Goal: Transaction & Acquisition: Purchase product/service

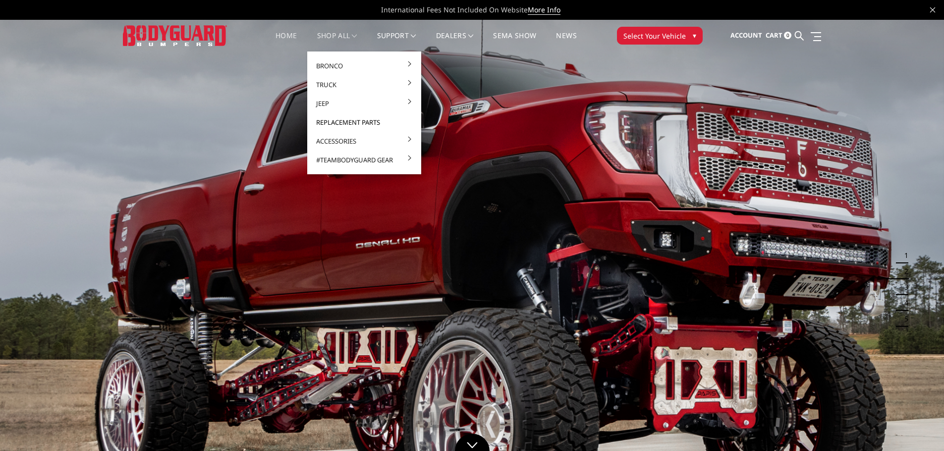
click at [336, 121] on link "Replacement Parts" at bounding box center [364, 122] width 106 height 19
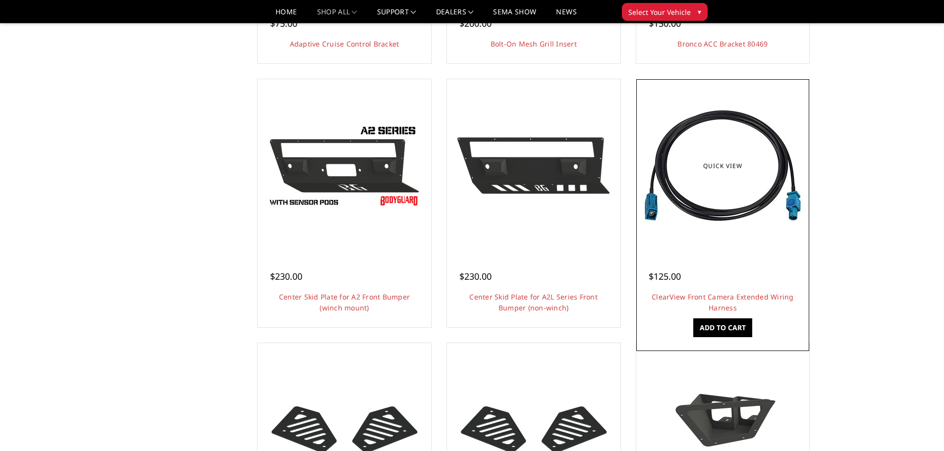
scroll to position [297, 0]
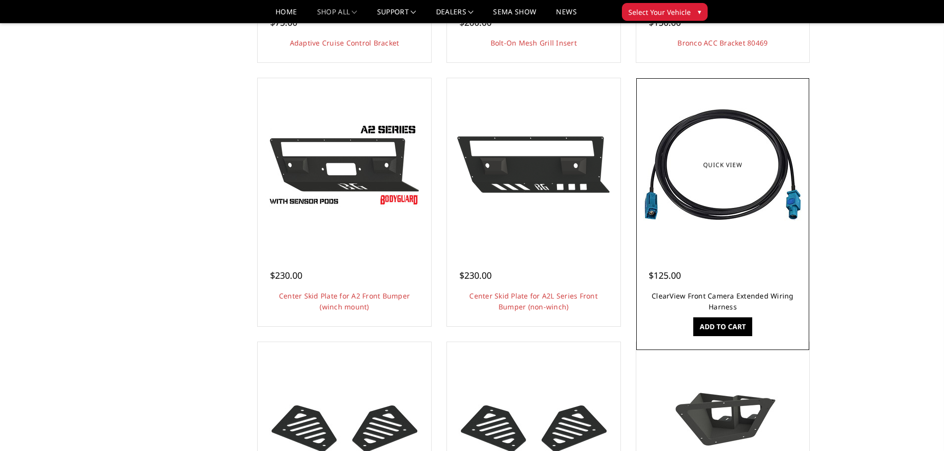
click at [723, 298] on link "ClearView Front Camera Extended Wiring Harness" at bounding box center [723, 301] width 142 height 20
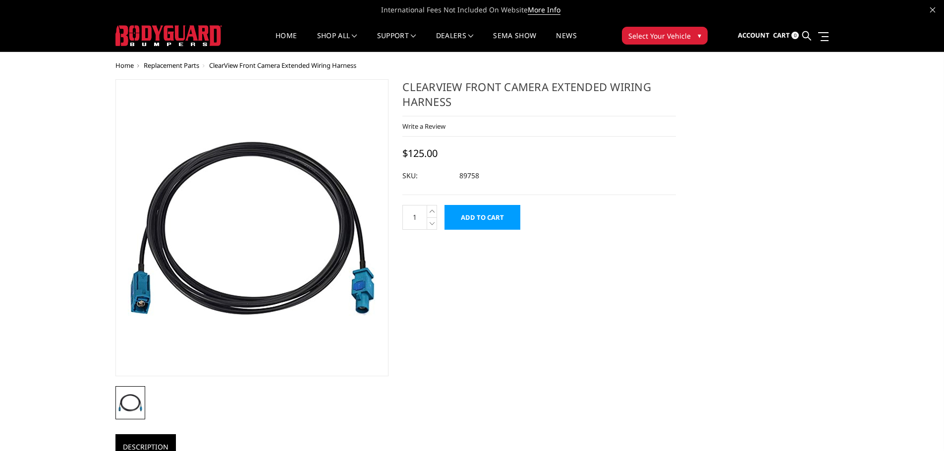
click at [490, 212] on input "Add to Cart" at bounding box center [483, 217] width 76 height 25
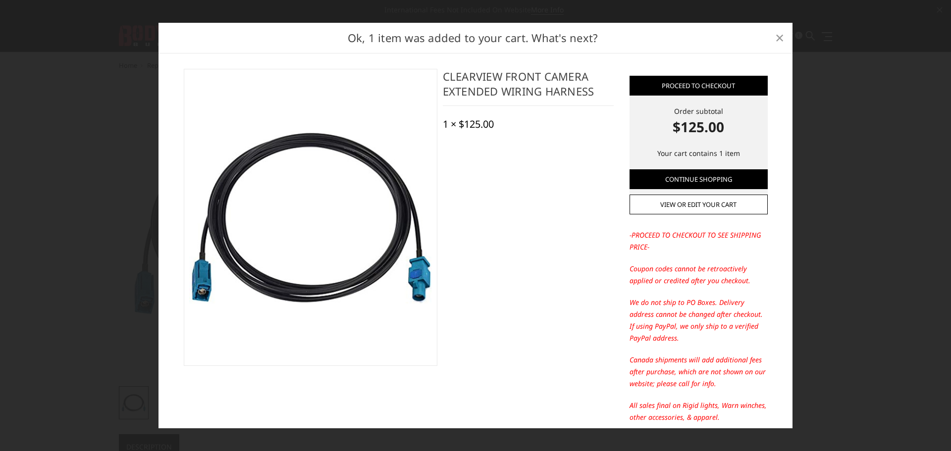
click at [785, 32] on link "×" at bounding box center [780, 38] width 16 height 16
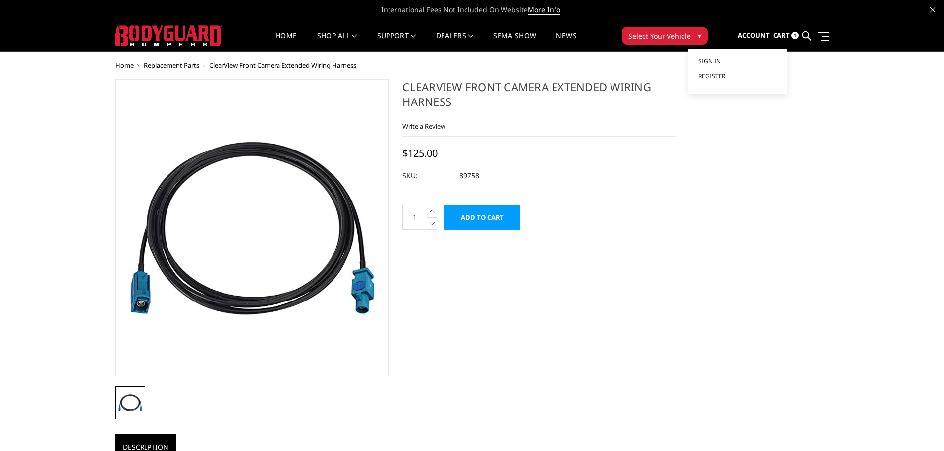
click at [712, 58] on span "Sign in" at bounding box center [709, 61] width 22 height 8
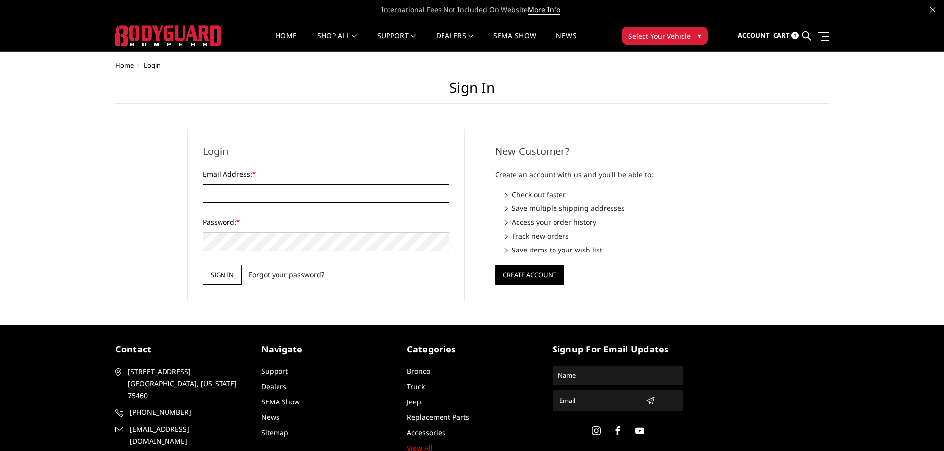
type input "customerservice@4wheelperformance.com"
click at [229, 273] on input "Sign in" at bounding box center [222, 275] width 39 height 20
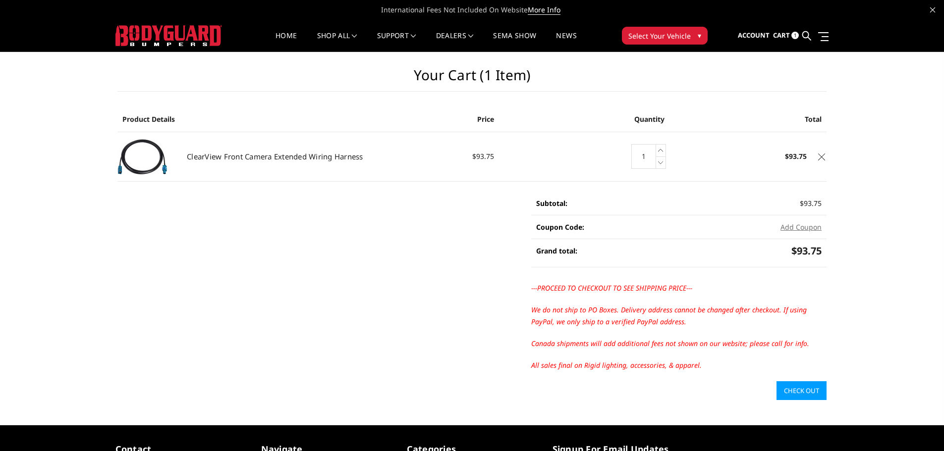
scroll to position [50, 0]
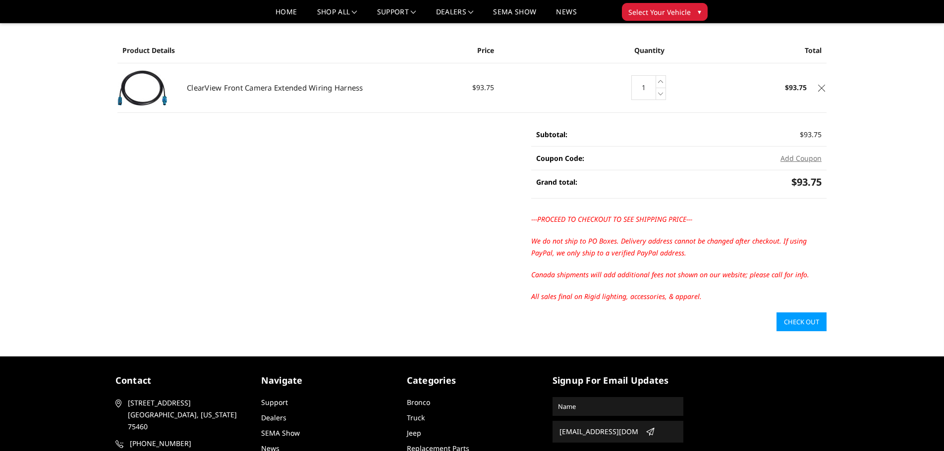
click at [799, 326] on link "Check out" at bounding box center [802, 322] width 50 height 19
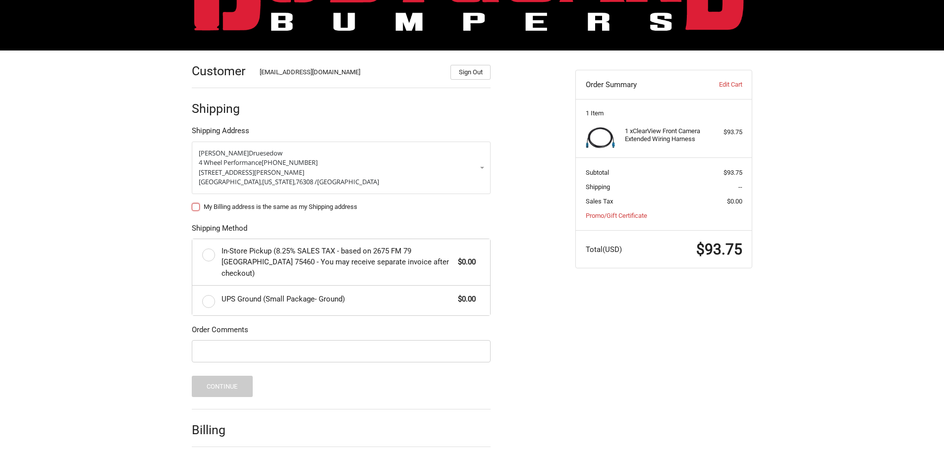
scroll to position [99, 0]
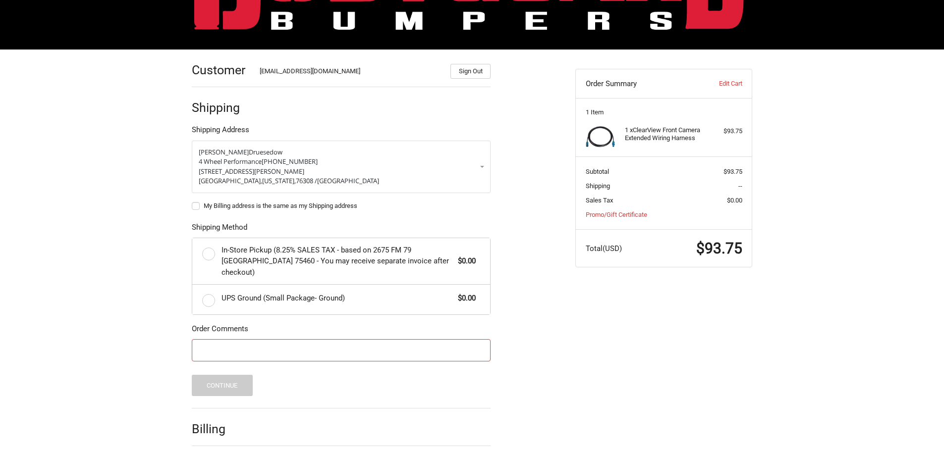
click at [314, 339] on input "Order Comments" at bounding box center [341, 350] width 299 height 22
click at [205, 289] on label "UPS Ground (Small Package- Ground) $0.00" at bounding box center [341, 300] width 298 height 30
click at [193, 285] on input "UPS Ground (Small Package- Ground) $0.00" at bounding box center [192, 285] width 0 height 0
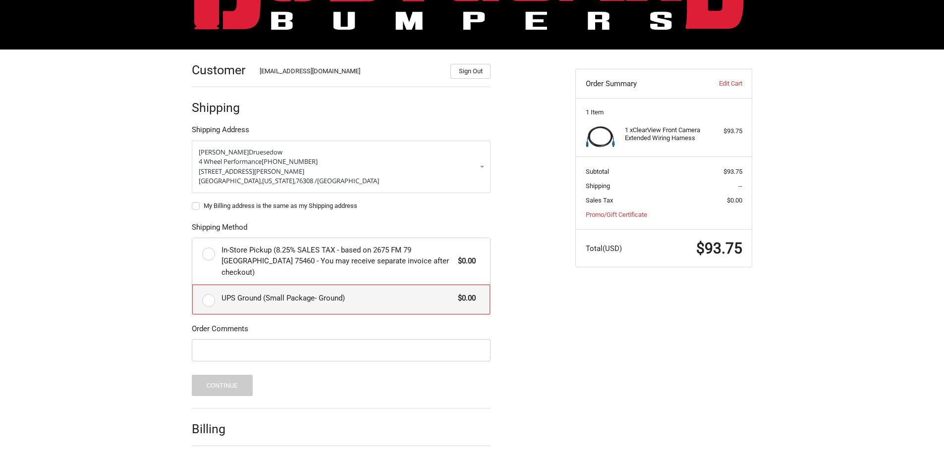
radio input "true"
click at [286, 339] on input "Order Comments" at bounding box center [341, 350] width 299 height 22
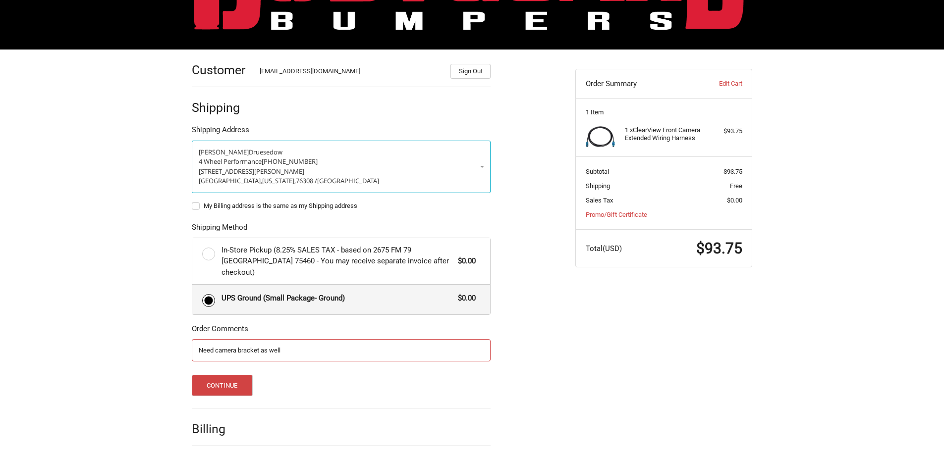
scroll to position [130, 0]
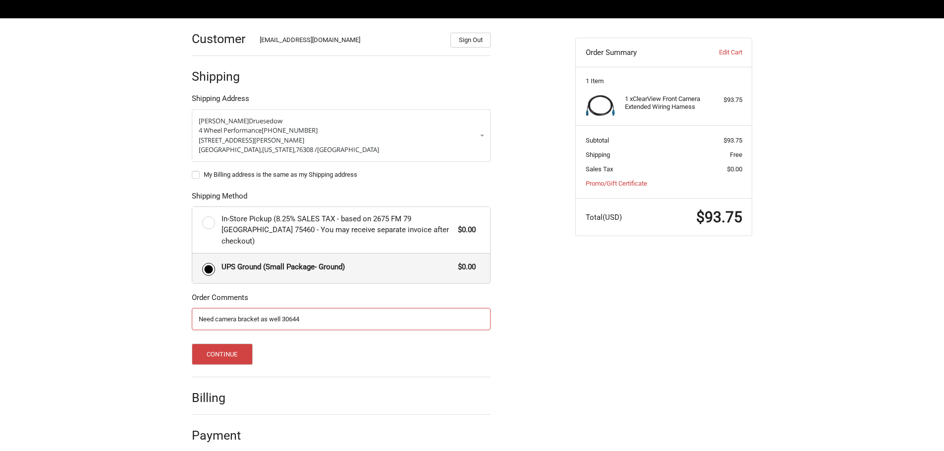
type input "Need camera bracket as well 30644"
click at [568, 283] on div "Customer customerservice@4wheelperformance.com Sign Out Shipping Shipping Addre…" at bounding box center [472, 240] width 595 height 444
click at [243, 347] on button "Continue" at bounding box center [222, 354] width 61 height 21
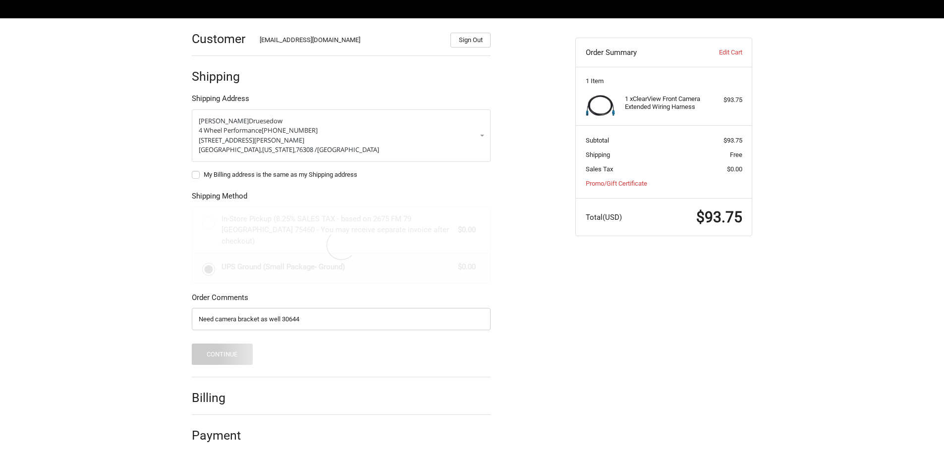
scroll to position [0, 0]
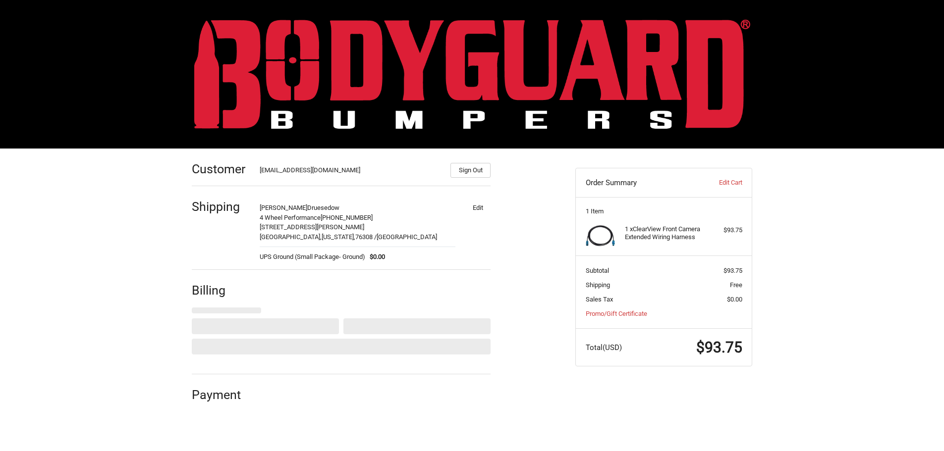
select select "US"
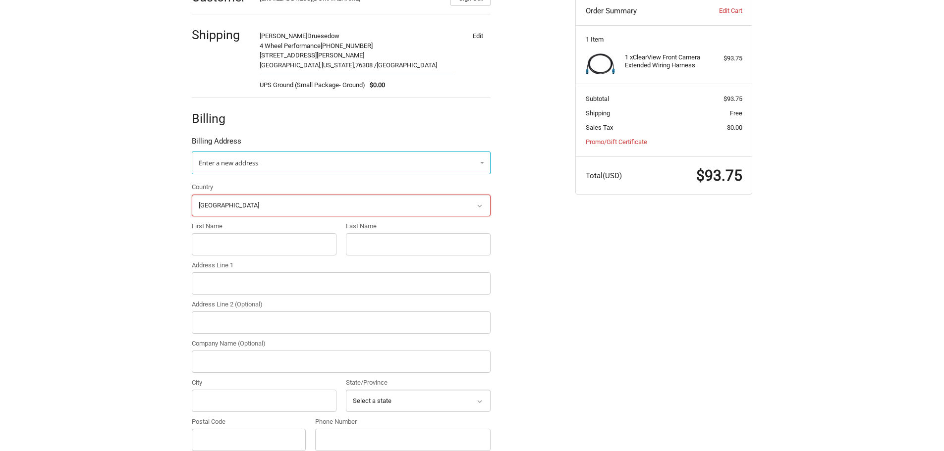
scroll to position [182, 0]
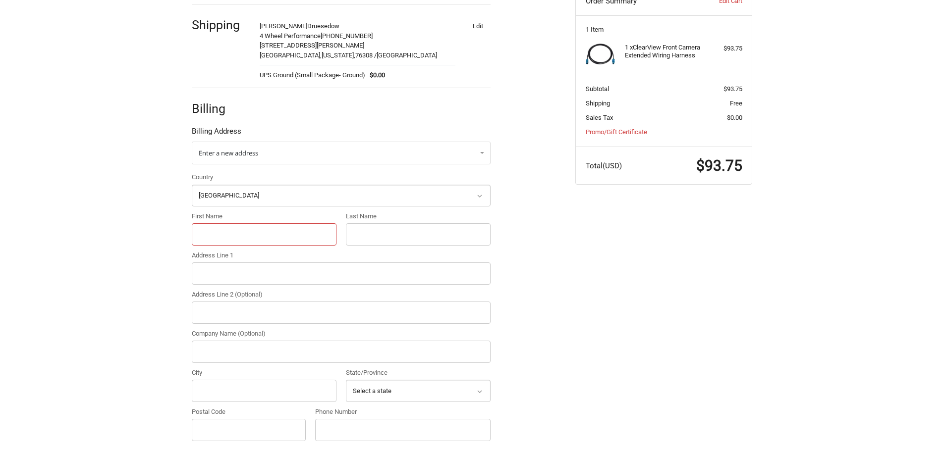
click at [243, 236] on input "First Name" at bounding box center [264, 234] width 145 height 22
type input "Dawson"
type input "Druesedow"
type input "4 WHEEL PERFORMANCE LLC"
type input "[STREET_ADDRESS][PERSON_NAME]"
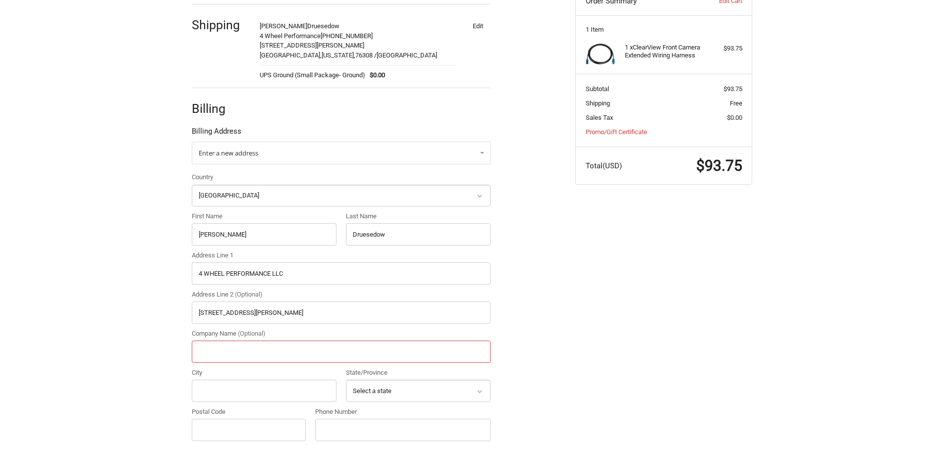
type input "4 Wheel Performance"
type input "Wichita Falls"
select select "TX"
type input "76308"
type input "9407612444"
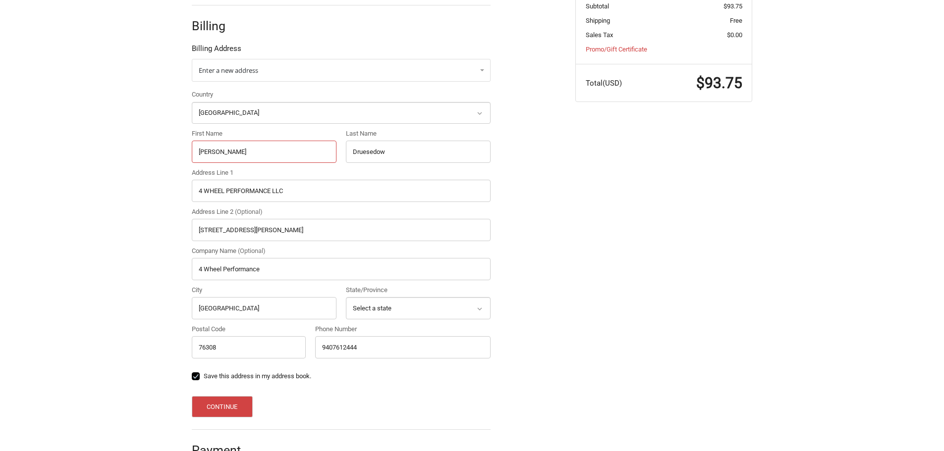
scroll to position [281, 0]
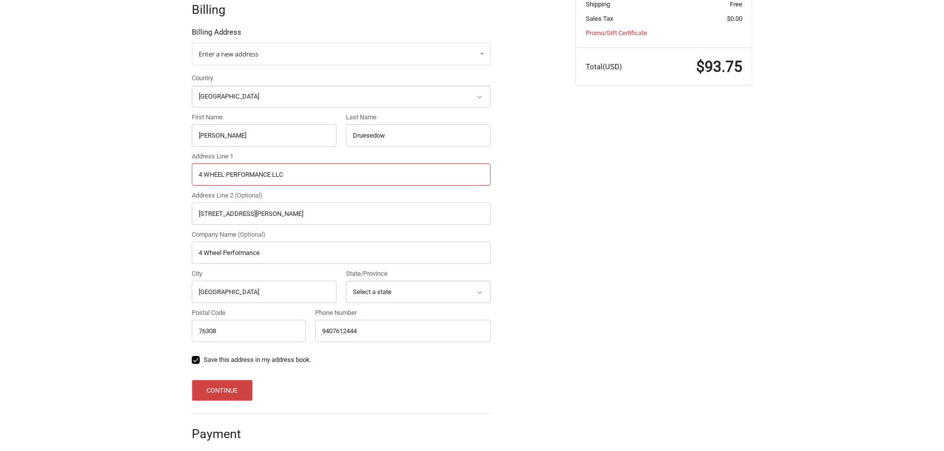
click at [290, 177] on input "4 WHEEL PERFORMANCE LLC" at bounding box center [341, 175] width 299 height 22
type input "[STREET_ADDRESS][PERSON_NAME]"
click at [271, 217] on input "[STREET_ADDRESS][PERSON_NAME]" at bounding box center [341, 214] width 299 height 22
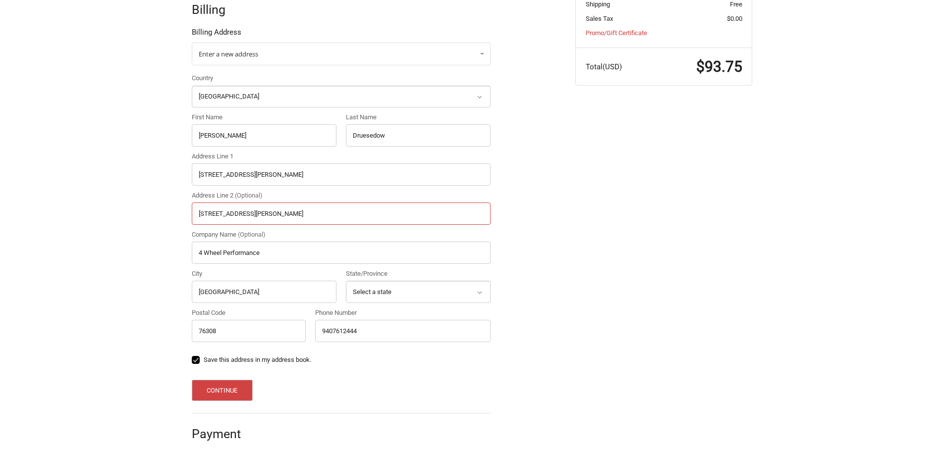
click at [271, 217] on input "[STREET_ADDRESS][PERSON_NAME]" at bounding box center [341, 214] width 299 height 22
click at [574, 202] on div "Customer customerservice@4wheelperformance.com Sign Out Shipping Dawson Druesed…" at bounding box center [472, 165] width 595 height 594
click at [248, 389] on button "Continue" at bounding box center [222, 390] width 61 height 21
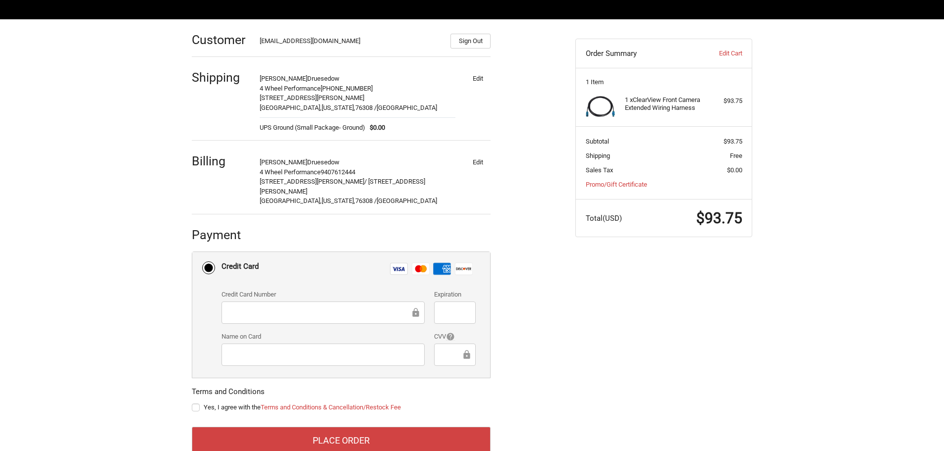
scroll to position [145, 0]
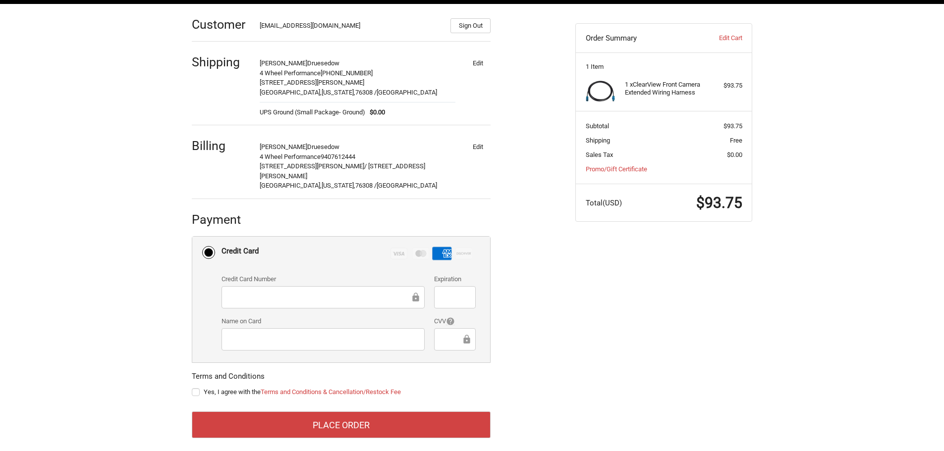
click at [197, 389] on label "Yes, I agree with the Terms and Conditions & Cancellation/Restock Fee" at bounding box center [341, 393] width 299 height 8
click at [192, 388] on input "Yes, I agree with the Terms and Conditions & Cancellation/Restock Fee" at bounding box center [192, 388] width 0 height 0
checkbox input "true"
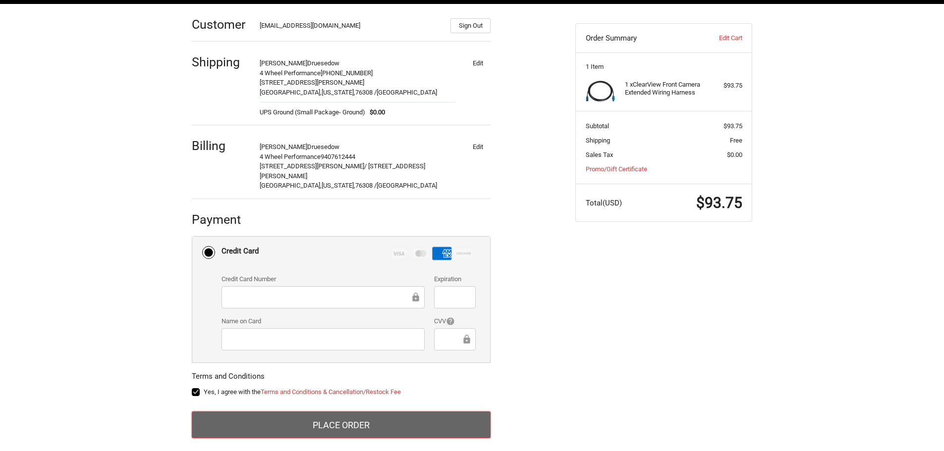
click at [361, 418] on button "Place Order" at bounding box center [341, 425] width 299 height 27
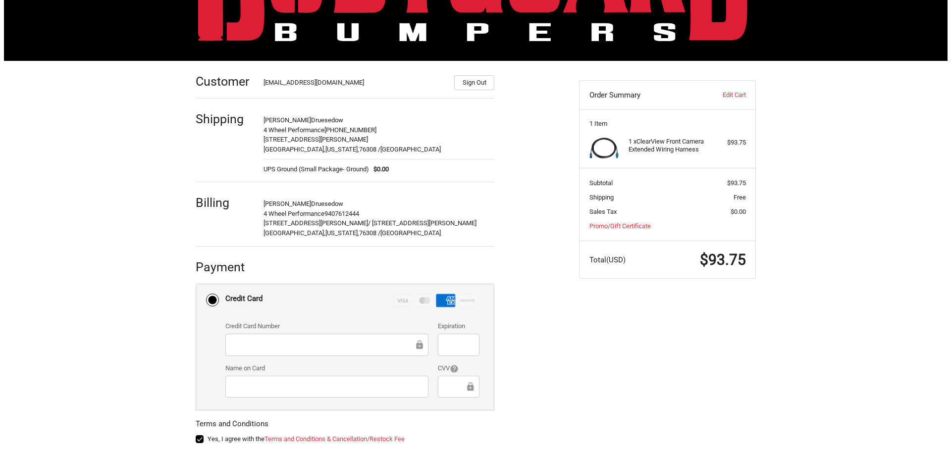
scroll to position [0, 0]
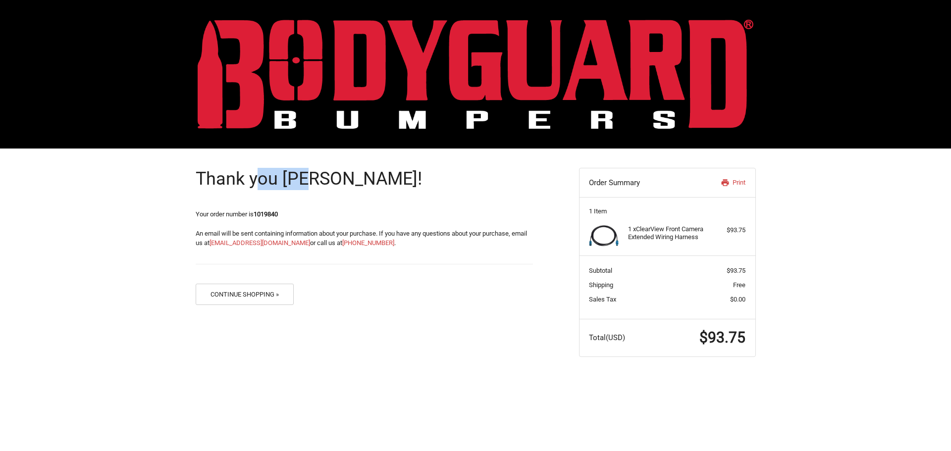
drag, startPoint x: 271, startPoint y: 180, endPoint x: 312, endPoint y: 177, distance: 41.2
click at [312, 177] on h1 "Thank you Dawson!" at bounding box center [364, 179] width 337 height 22
click at [293, 180] on h1 "Thank you Dawson!" at bounding box center [364, 179] width 337 height 22
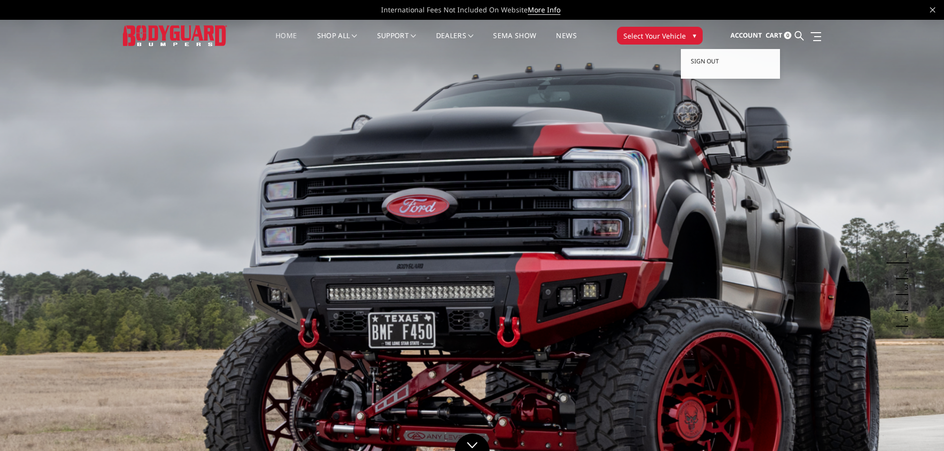
click at [742, 35] on span "Account" at bounding box center [746, 35] width 32 height 9
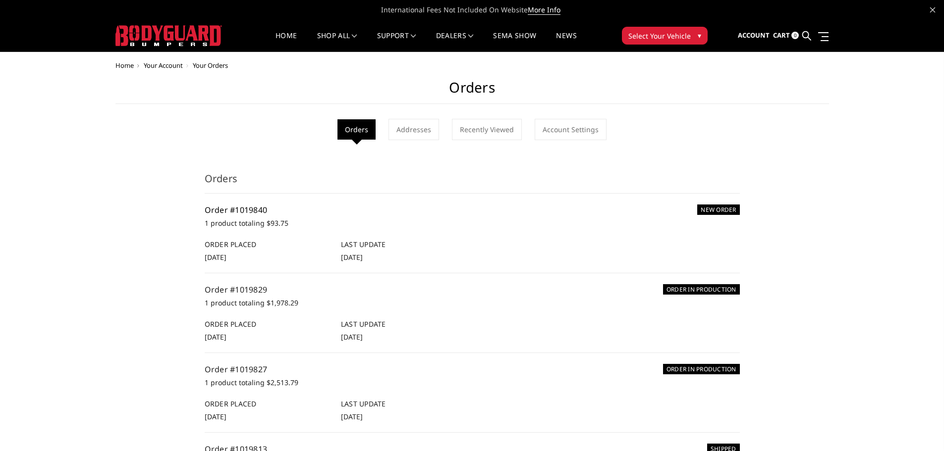
click at [243, 210] on link "Order #1019840" at bounding box center [236, 210] width 63 height 11
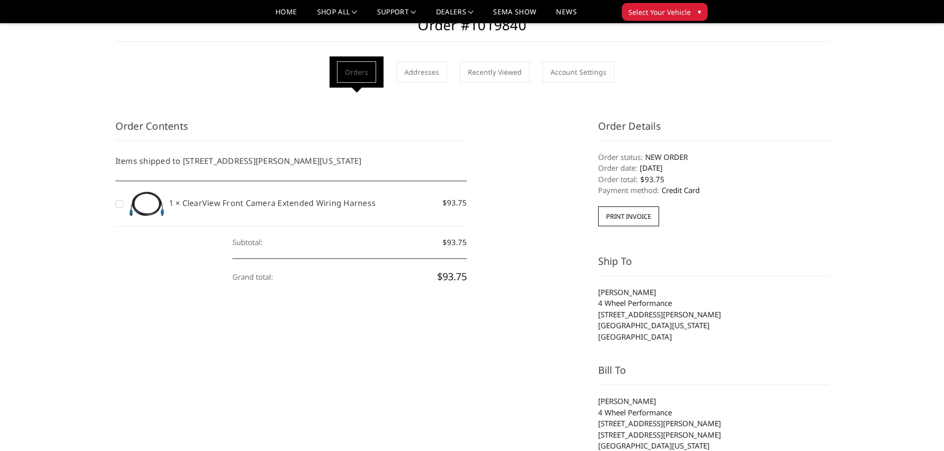
scroll to position [50, 0]
